Goal: Find specific page/section: Find specific page/section

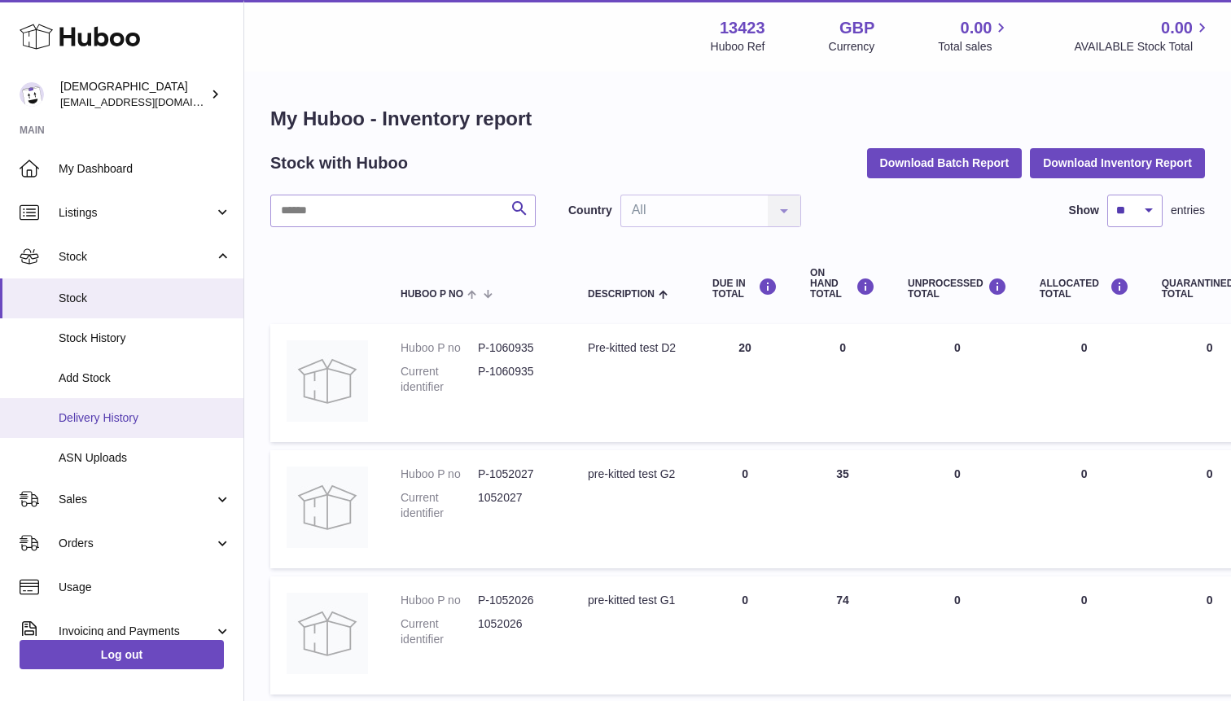
click at [115, 410] on span "Delivery History" at bounding box center [145, 417] width 173 height 15
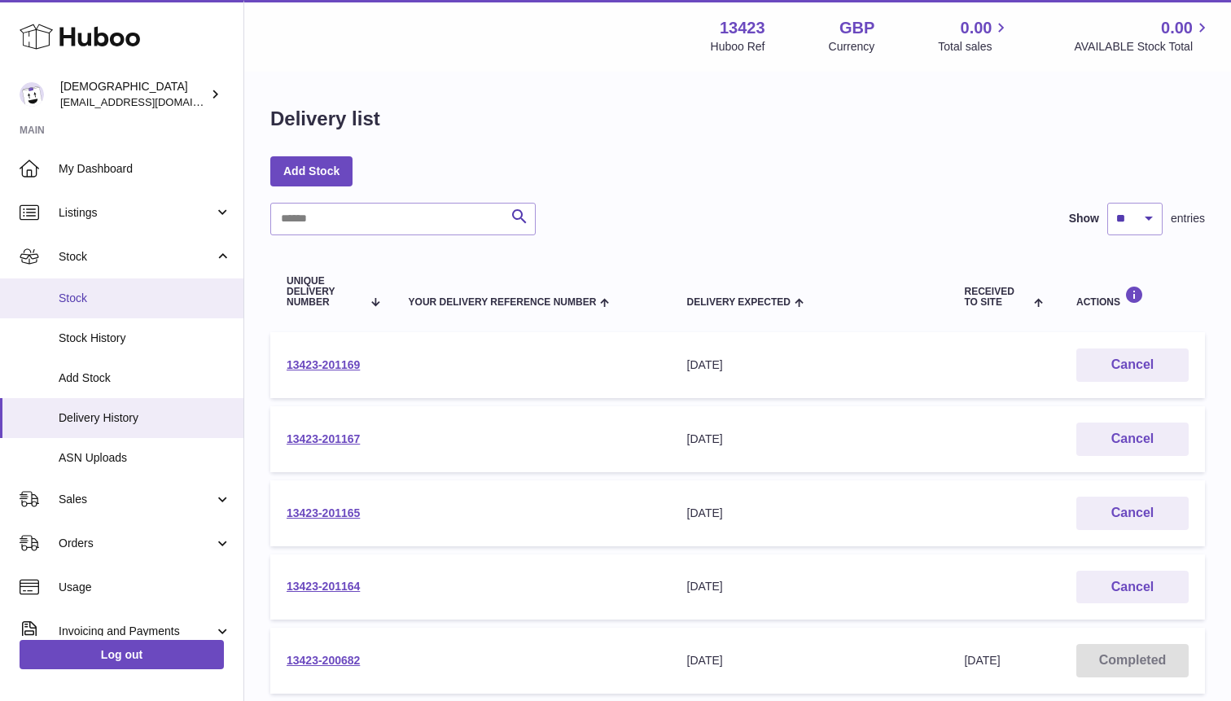
click at [93, 308] on link "Stock" at bounding box center [121, 298] width 243 height 40
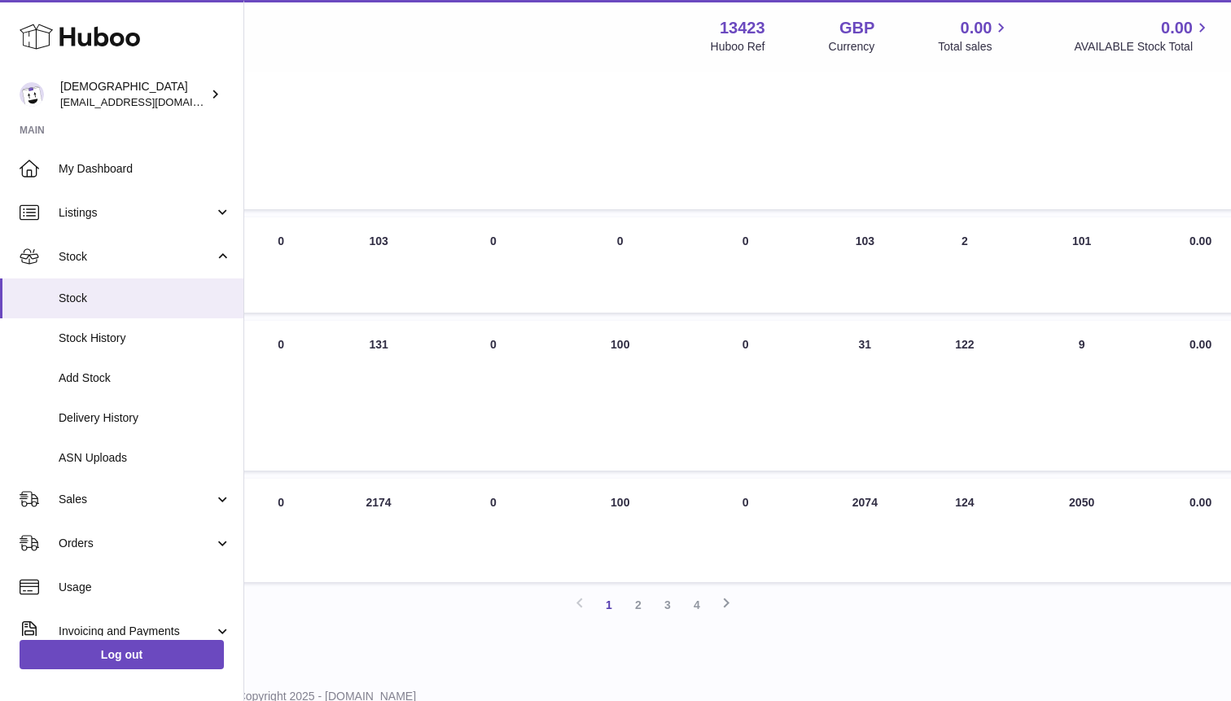
scroll to position [1123, 464]
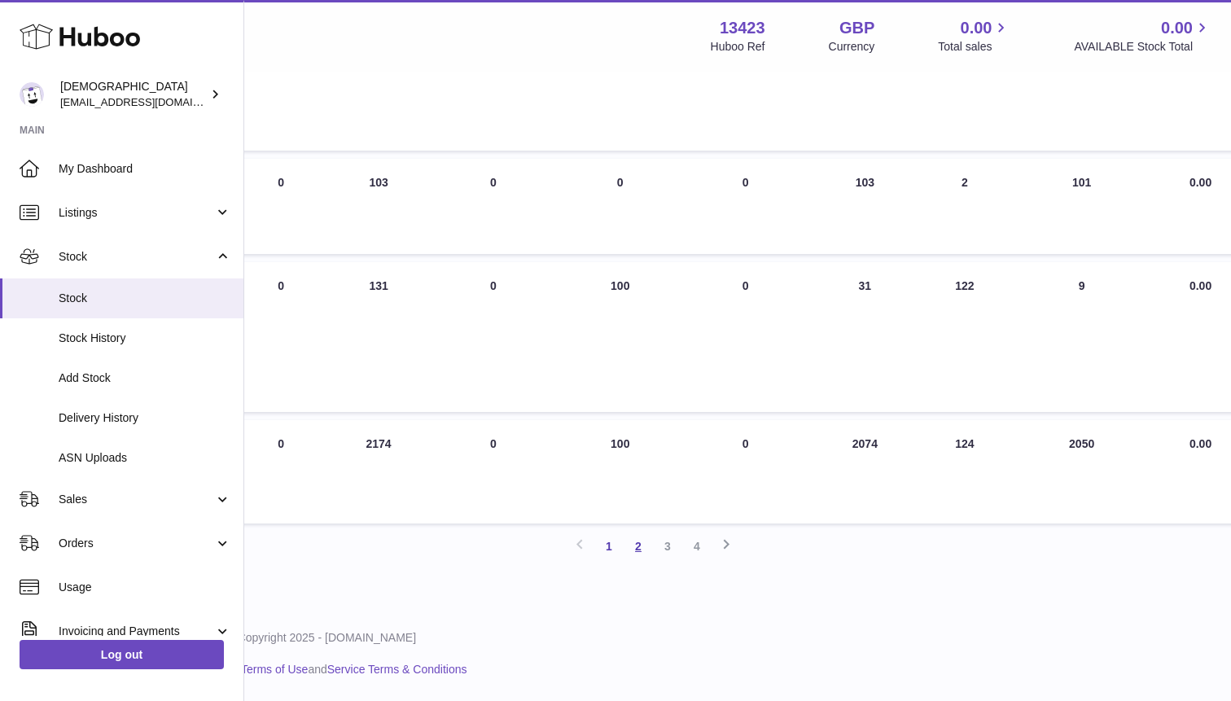
click at [639, 548] on link "2" at bounding box center [638, 546] width 29 height 29
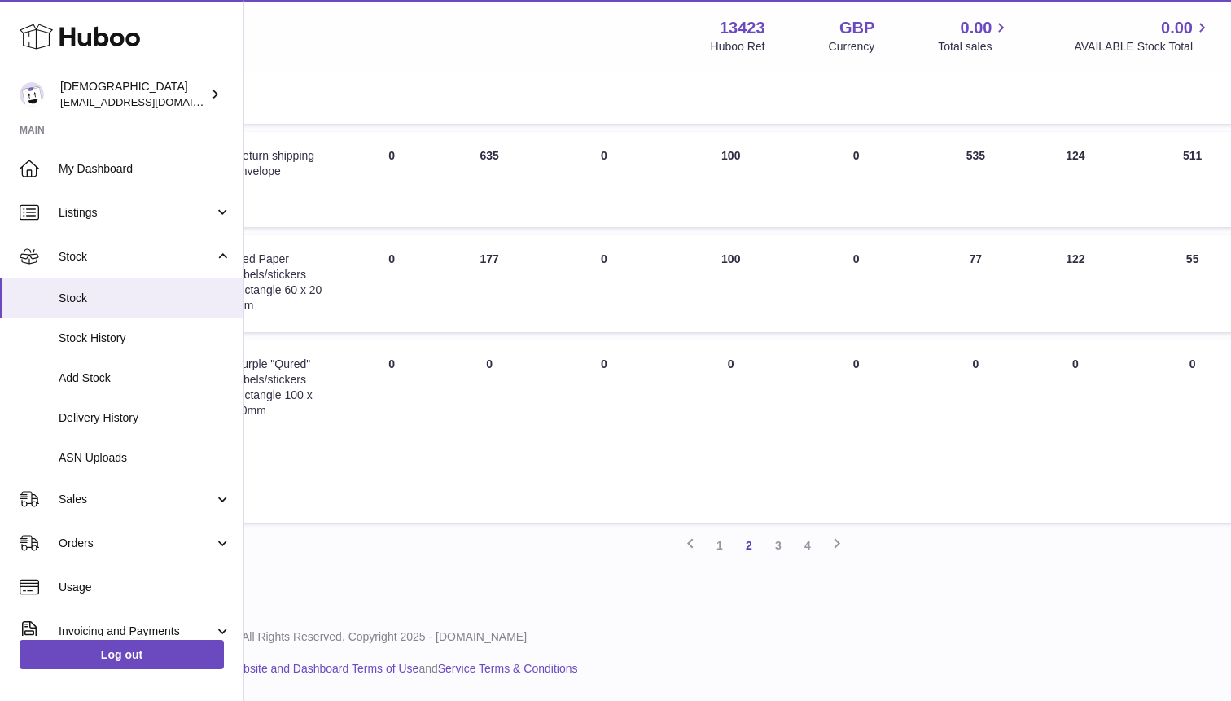
scroll to position [1016, 414]
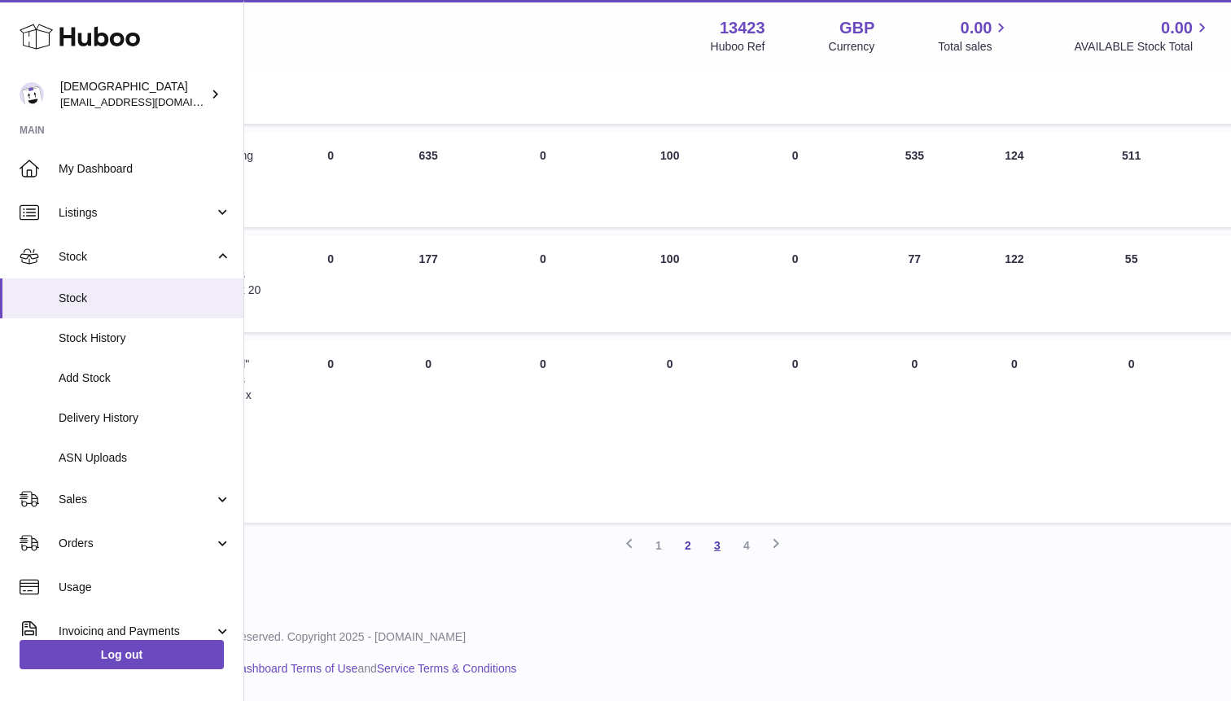
click at [719, 555] on link "3" at bounding box center [717, 545] width 29 height 29
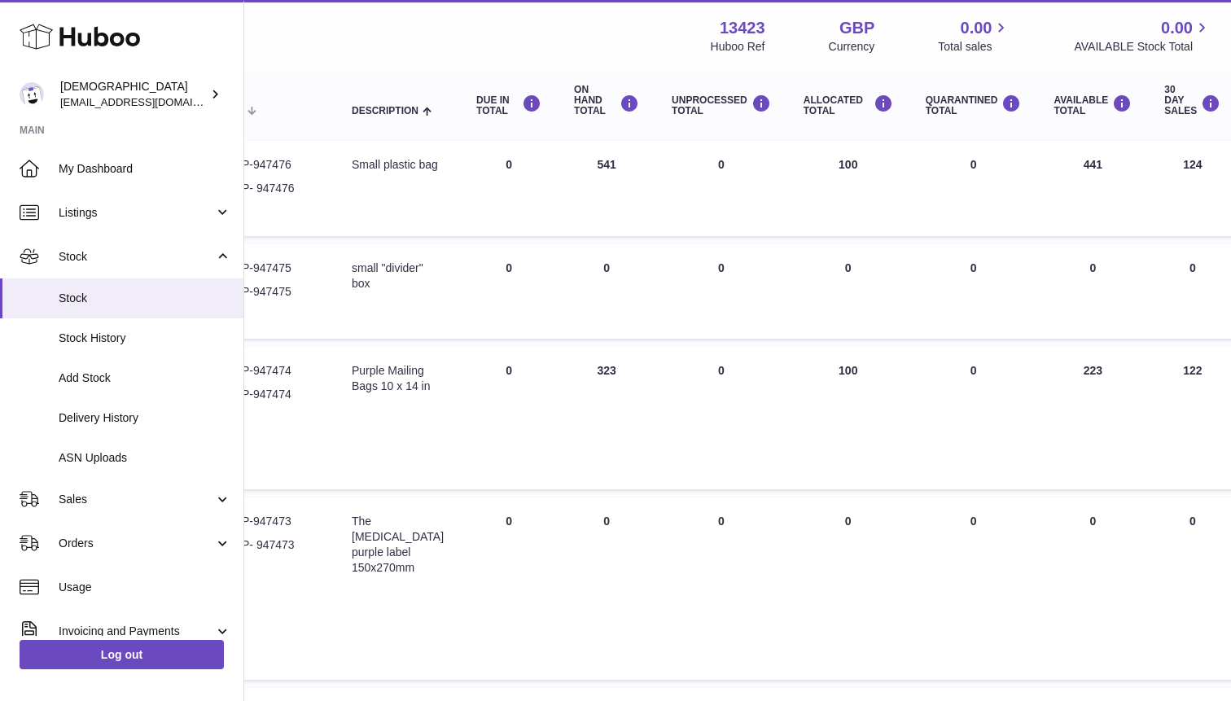
scroll to position [183, 87]
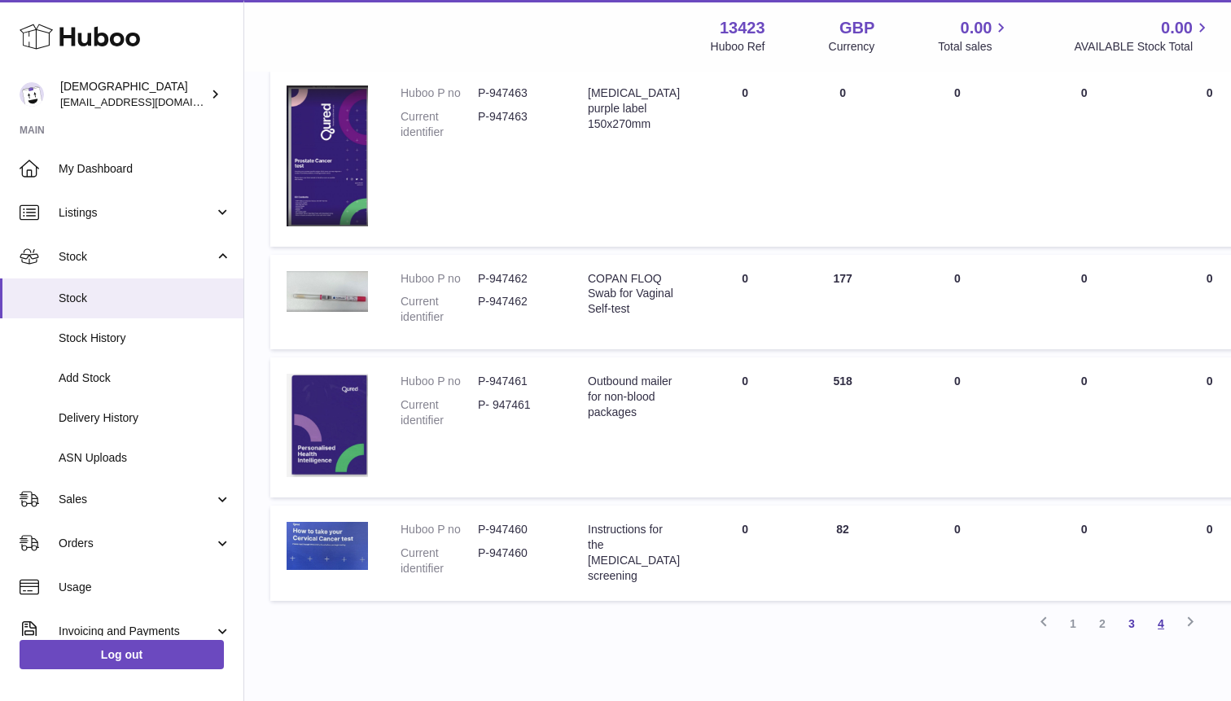
click at [1164, 625] on link "4" at bounding box center [1161, 623] width 29 height 29
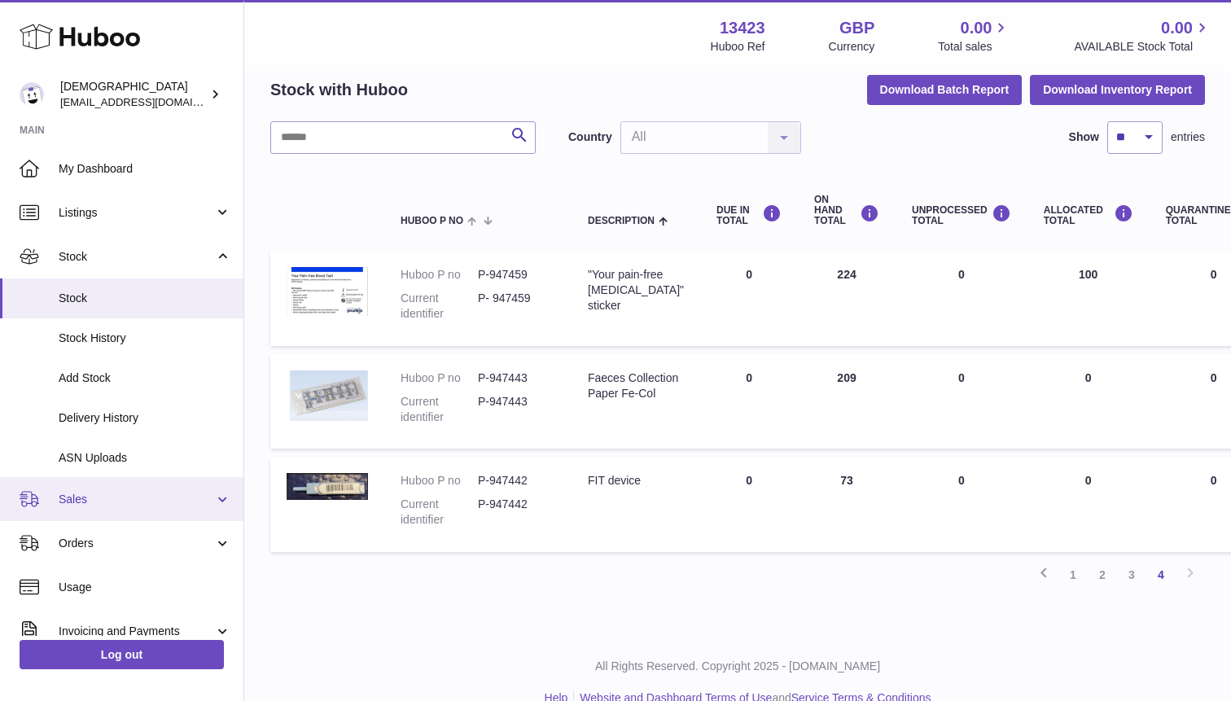
click at [160, 498] on span "Sales" at bounding box center [137, 499] width 156 height 15
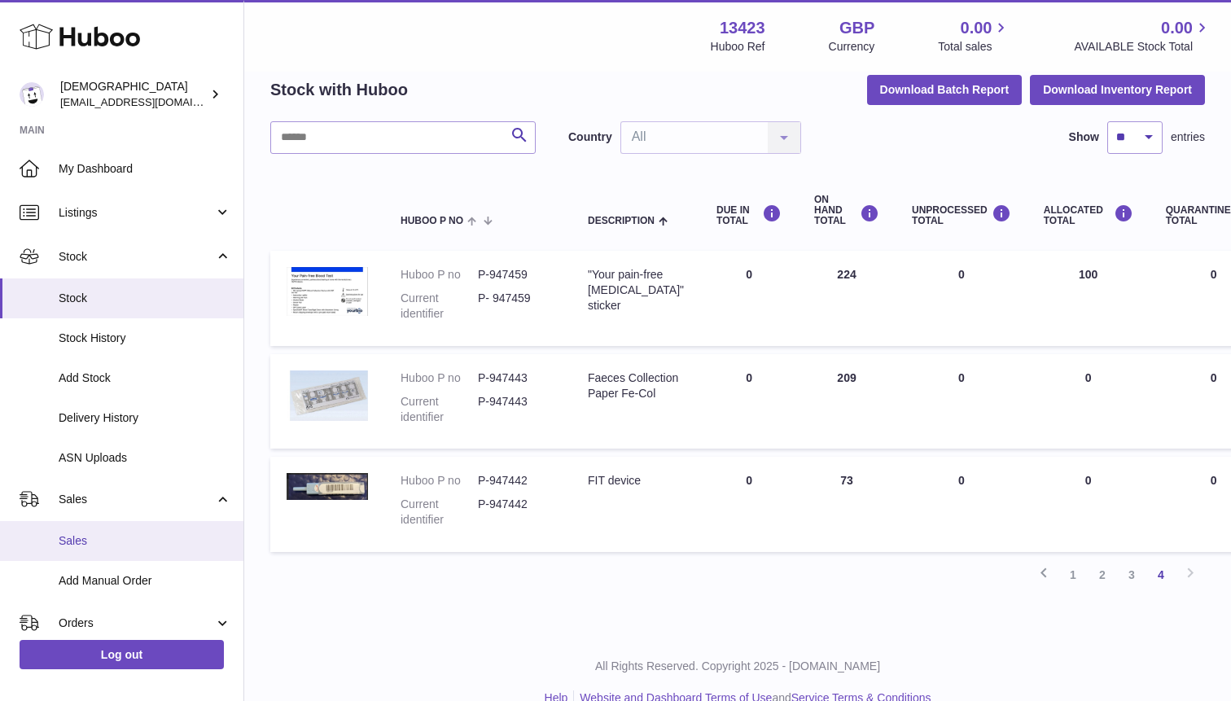
click at [149, 537] on span "Sales" at bounding box center [145, 540] width 173 height 15
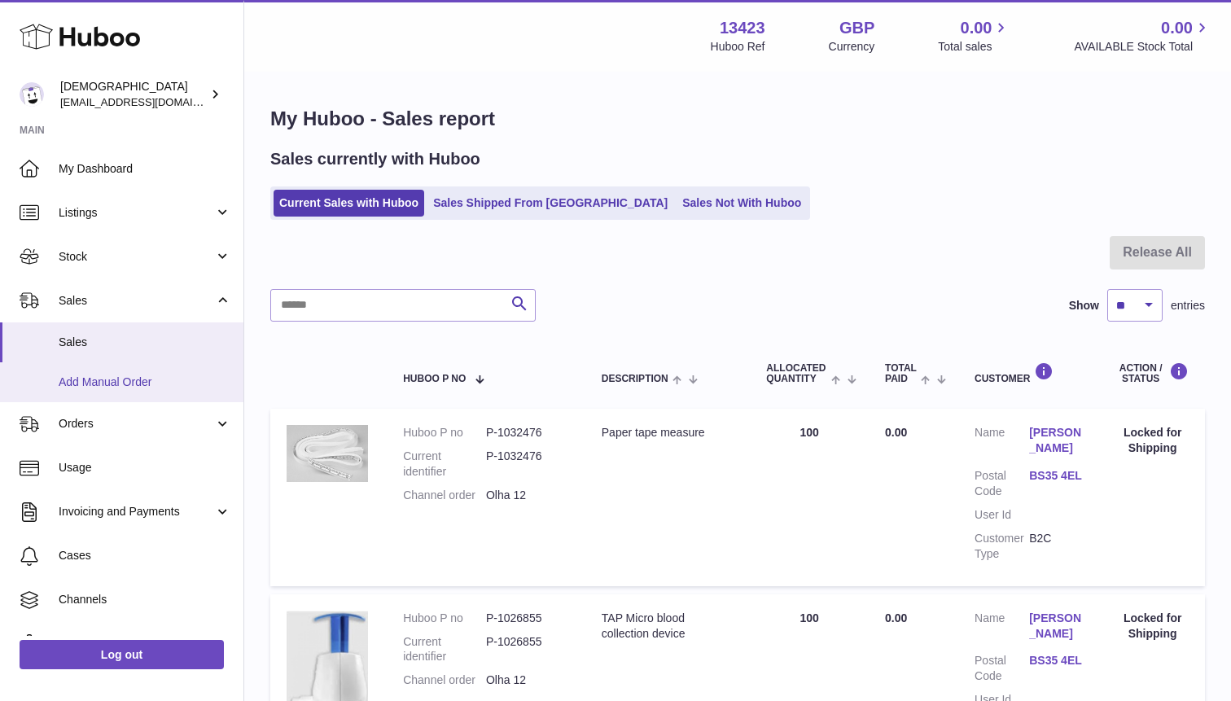
click at [129, 384] on span "Add Manual Order" at bounding box center [145, 382] width 173 height 15
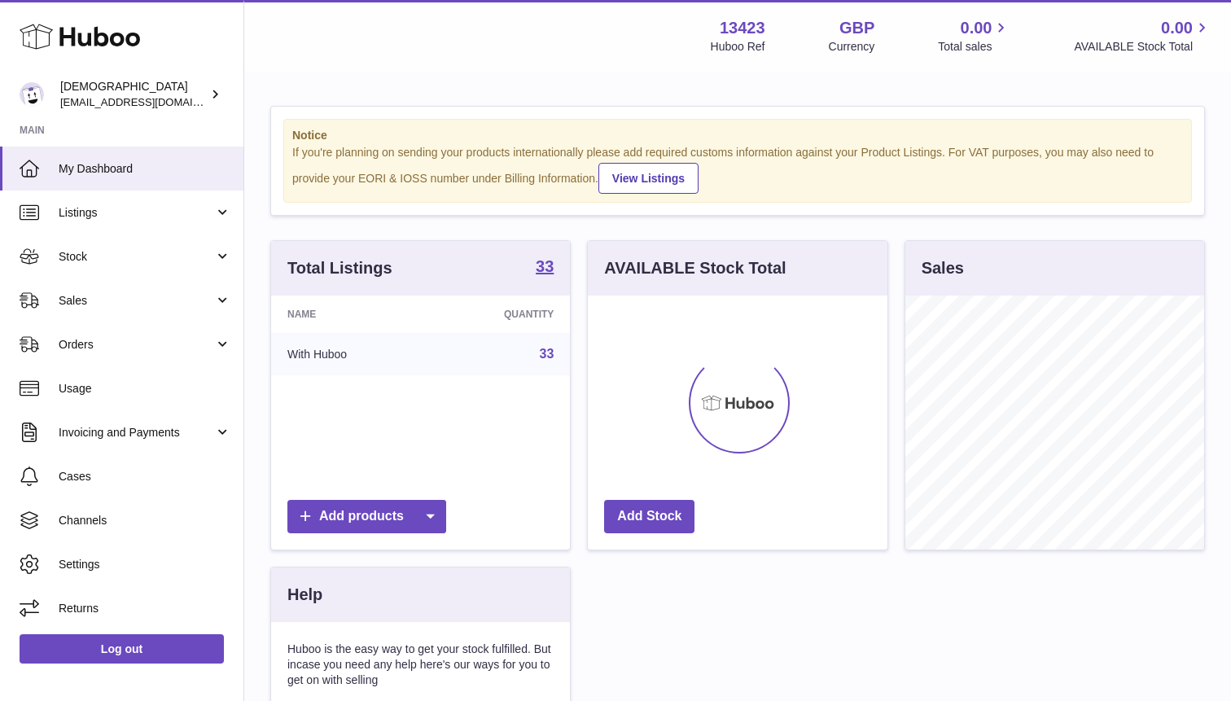
scroll to position [254, 299]
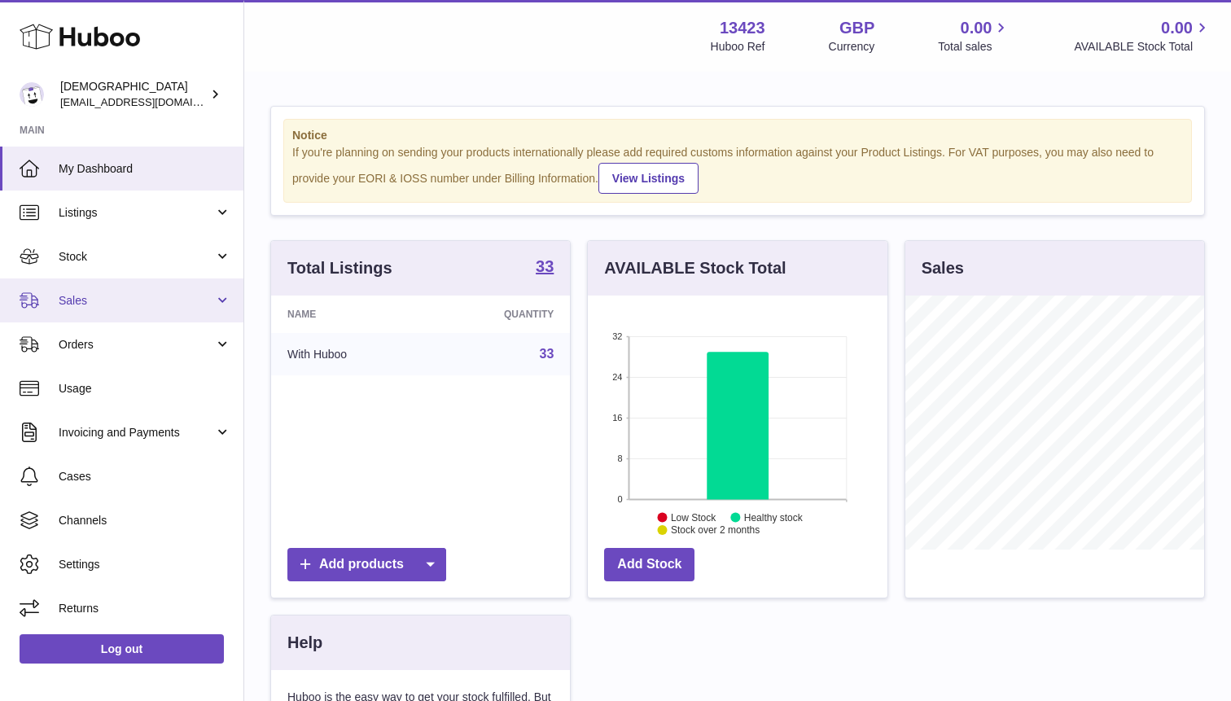
click at [138, 288] on link "Sales" at bounding box center [121, 300] width 243 height 44
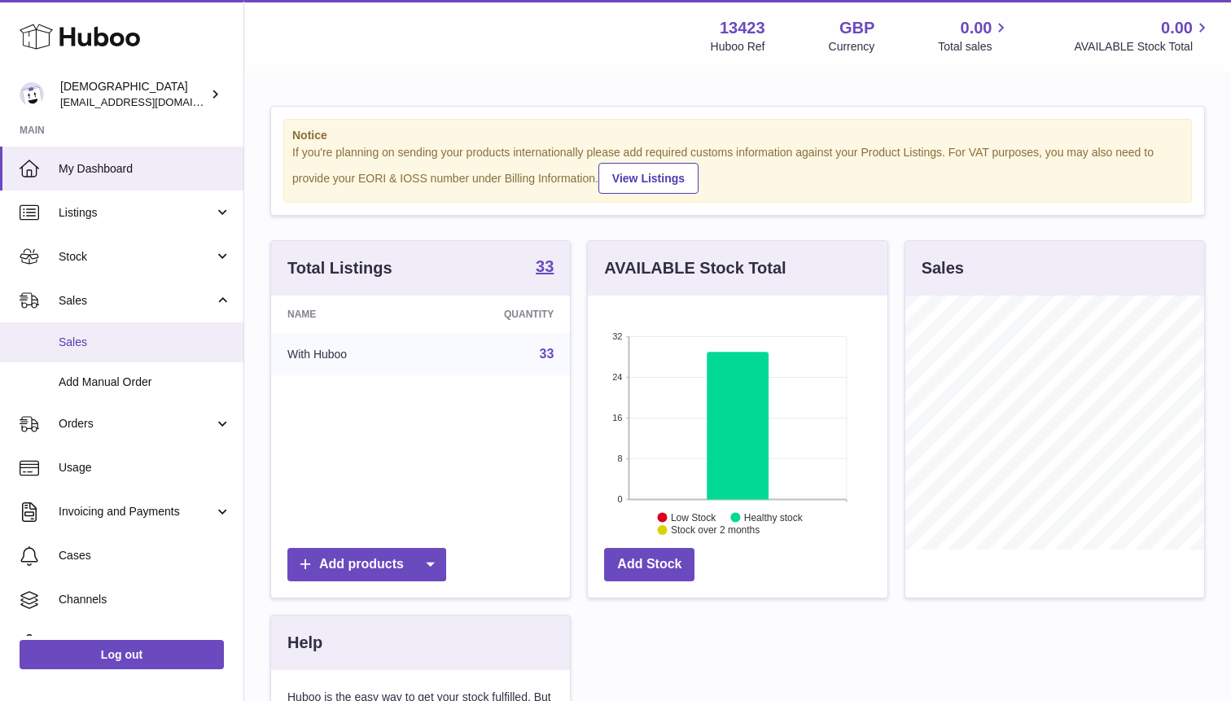
click at [132, 344] on span "Sales" at bounding box center [145, 342] width 173 height 15
